Goal: Information Seeking & Learning: Learn about a topic

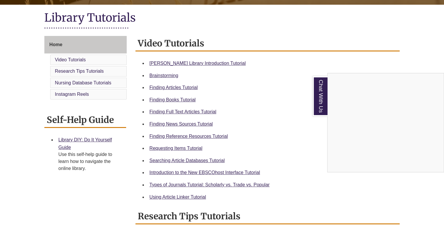
scroll to position [129, 0]
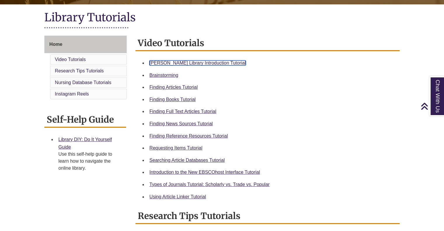
click at [206, 62] on link "Berntsen Library Introduction Tutorial" at bounding box center [198, 62] width 96 height 5
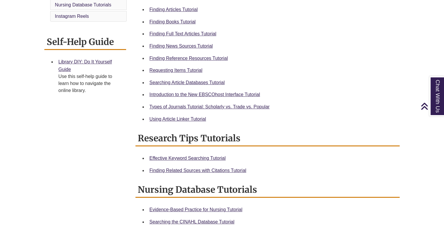
scroll to position [0, 0]
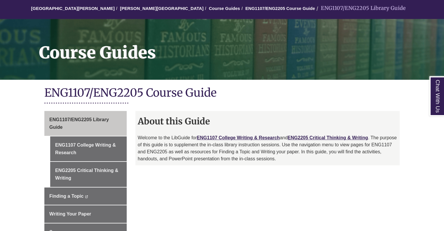
scroll to position [57, 0]
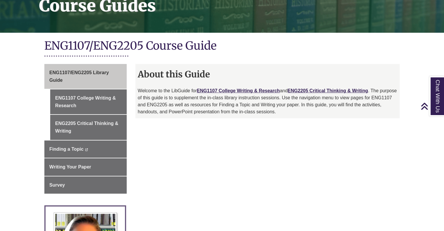
scroll to position [100, 0]
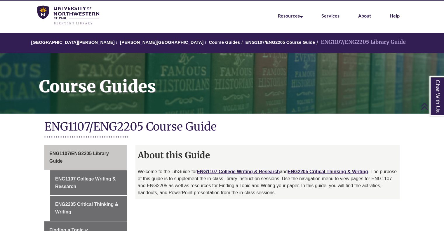
scroll to position [16, 0]
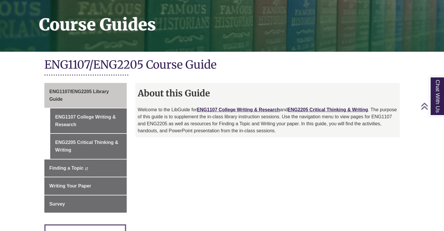
scroll to position [82, 0]
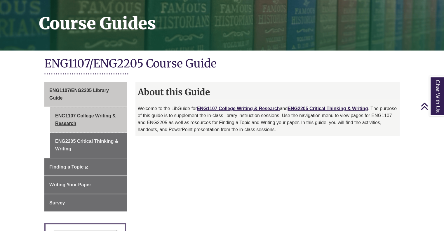
click at [110, 114] on link "ENG1107 College Writing & Research" at bounding box center [88, 119] width 77 height 25
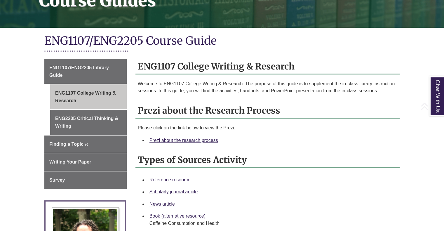
scroll to position [106, 0]
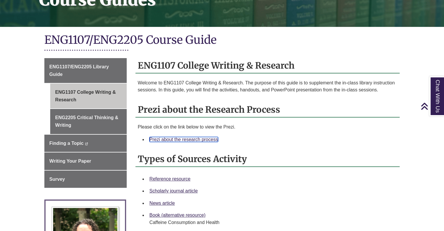
click at [201, 139] on link "Prezi about the research process" at bounding box center [184, 139] width 69 height 5
